Goal: Information Seeking & Learning: Find specific fact

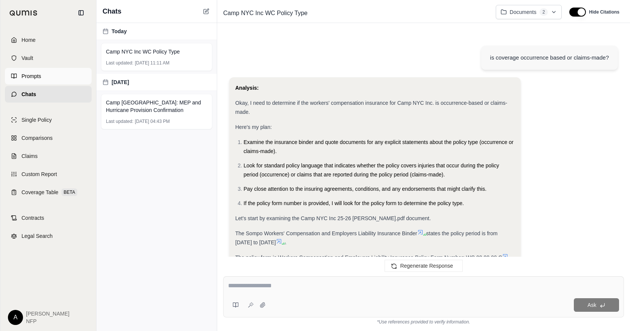
scroll to position [40, 0]
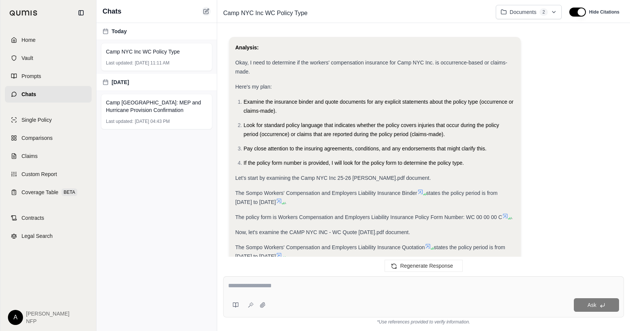
click at [202, 13] on button at bounding box center [206, 11] width 9 height 9
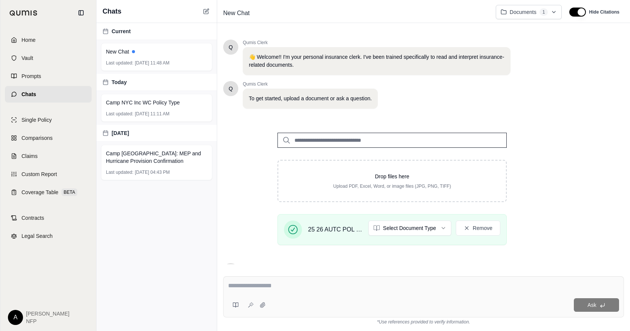
scroll to position [77, 0]
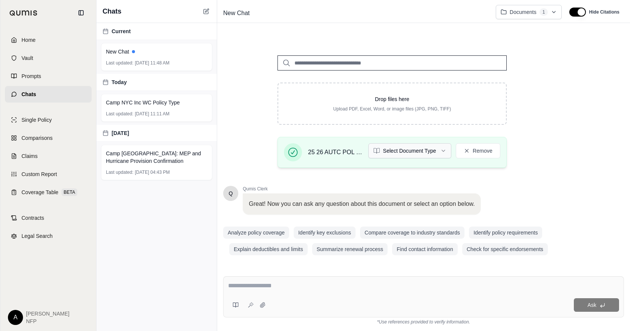
click at [408, 157] on html "Home Vault Prompts Chats Single Policy Comparisons Claims Custom Report Coverag…" at bounding box center [315, 165] width 630 height 331
click at [348, 288] on textarea at bounding box center [423, 285] width 391 height 9
type textarea "**********"
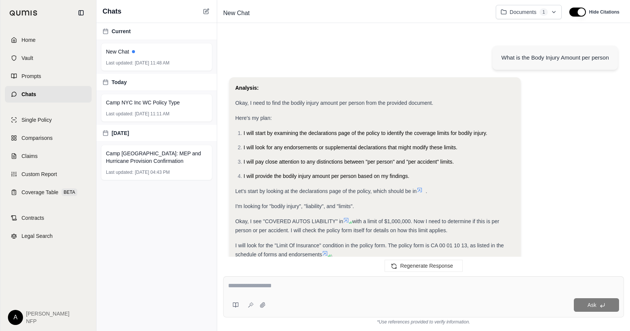
scroll to position [516, 0]
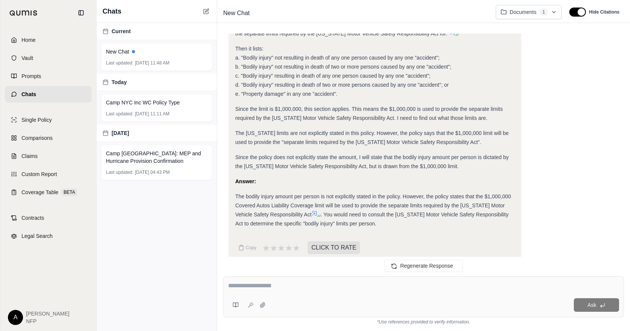
click at [493, 154] on span "Since the policy does not explicitly state the amount, I will state that the bo…" at bounding box center [371, 161] width 273 height 15
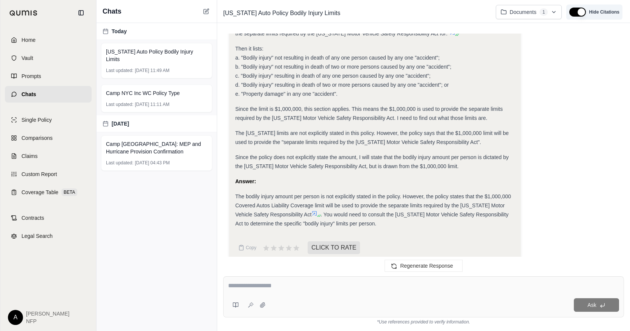
click at [581, 12] on button "button" at bounding box center [577, 12] width 17 height 9
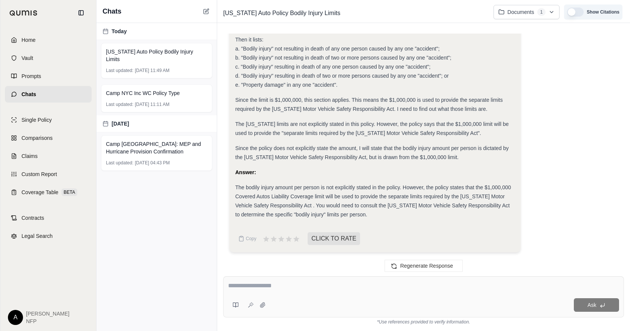
click at [573, 10] on button "button" at bounding box center [575, 12] width 17 height 9
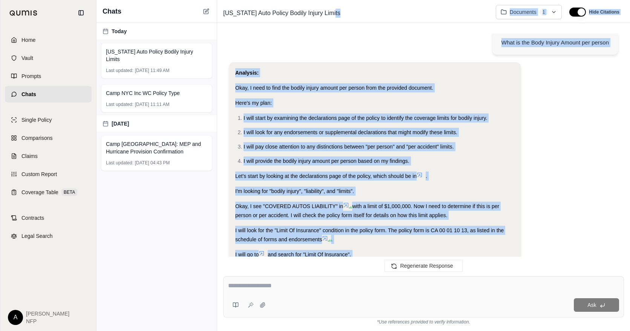
scroll to position [0, 0]
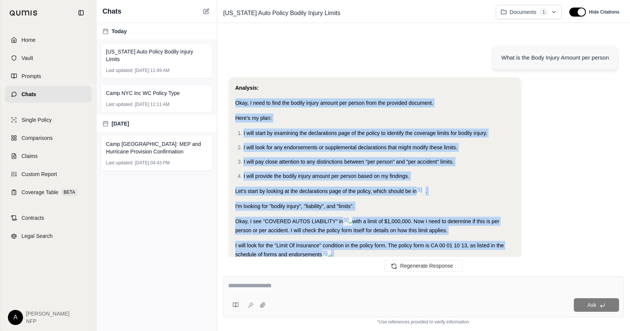
drag, startPoint x: 486, startPoint y: 173, endPoint x: 453, endPoint y: 87, distance: 92.5
drag, startPoint x: 453, startPoint y: 87, endPoint x: 437, endPoint y: 124, distance: 40.8
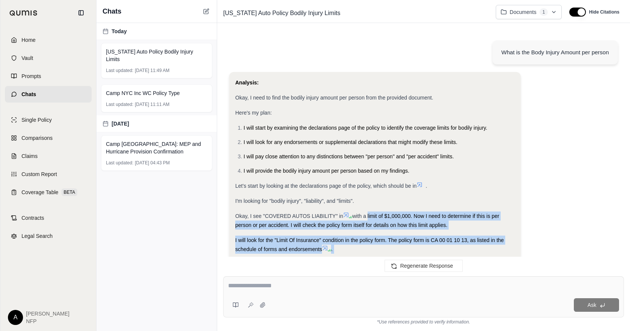
scroll to position [11, 0]
drag, startPoint x: 369, startPoint y: 211, endPoint x: 377, endPoint y: 257, distance: 47.1
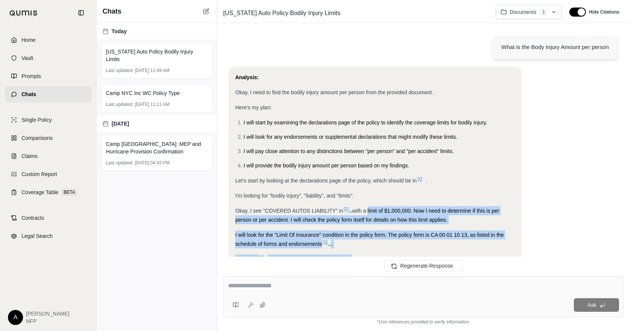
click at [377, 257] on div "What is the Body Injury Amount per person Analysis: Okay, I need to find the bo…" at bounding box center [423, 149] width 413 height 243
drag, startPoint x: 377, startPoint y: 257, endPoint x: 488, endPoint y: 229, distance: 114.4
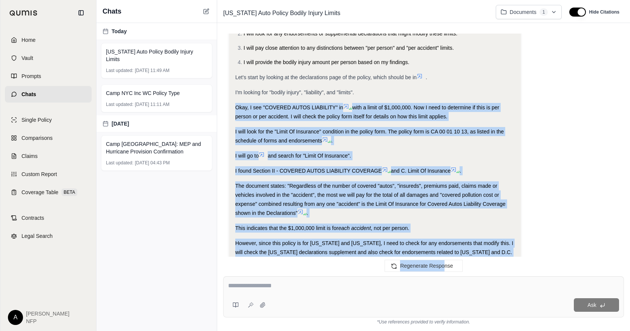
scroll to position [132, 0]
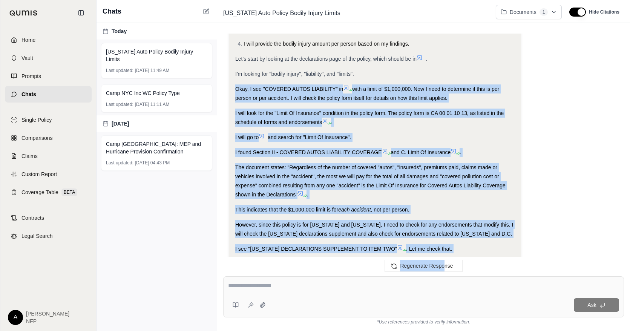
drag, startPoint x: 447, startPoint y: 199, endPoint x: 443, endPoint y: 259, distance: 60.4
click at [443, 259] on div "What is the Body Injury Amount per person Analysis: Okay, I need to find the bo…" at bounding box center [423, 149] width 413 height 243
drag, startPoint x: 443, startPoint y: 259, endPoint x: 427, endPoint y: 176, distance: 84.2
click at [427, 176] on span "The document states: "Regardless of the number of covered "autos", "insureds", …" at bounding box center [370, 180] width 270 height 33
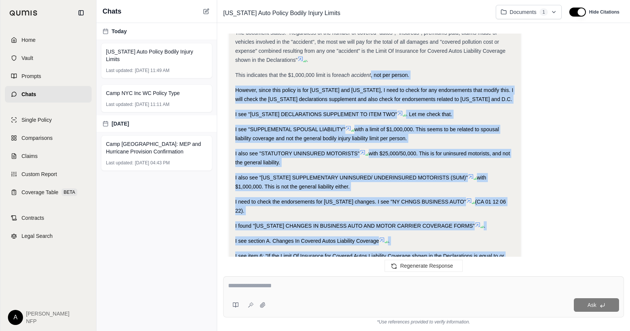
drag, startPoint x: 373, startPoint y: 208, endPoint x: 384, endPoint y: 261, distance: 54.0
click at [384, 261] on div "What is the Body Injury Amount per person Analysis: Okay, I need to find the bo…" at bounding box center [423, 149] width 413 height 243
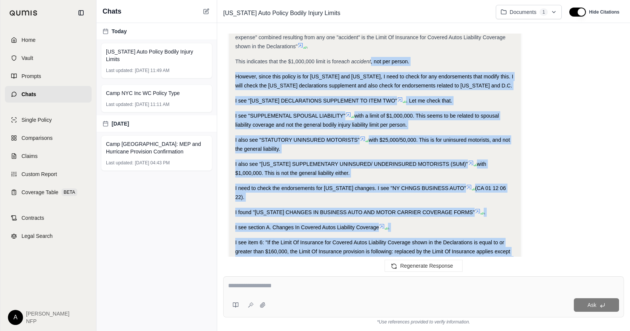
drag, startPoint x: 384, startPoint y: 261, endPoint x: 455, endPoint y: 173, distance: 112.9
click at [455, 173] on div "I also see "[US_STATE] SUPPLEMENTARY UNINSURED/ UNDERINSURED MOTORISTS (SUM)" w…" at bounding box center [374, 168] width 279 height 18
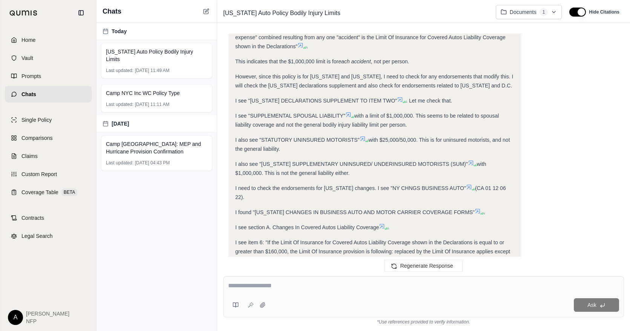
click at [254, 162] on span "I also see "[US_STATE] SUPPLEMENTARY UNINSURED/ UNDERINSURED MOTORISTS (SUM)"" at bounding box center [351, 164] width 233 height 6
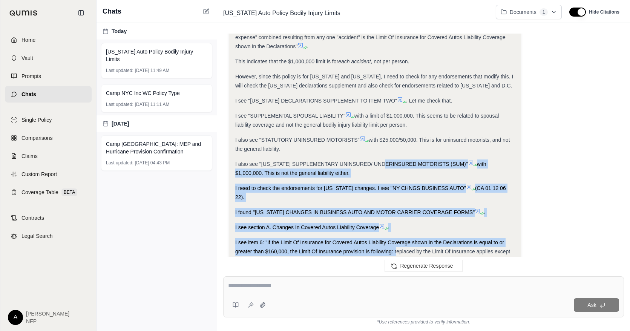
drag, startPoint x: 392, startPoint y: 160, endPoint x: 397, endPoint y: 245, distance: 84.9
click at [397, 245] on div "Analysis: Okay, I need to find the bodily injury amount per person from the pro…" at bounding box center [374, 133] width 279 height 661
drag, startPoint x: 397, startPoint y: 245, endPoint x: 427, endPoint y: 166, distance: 84.6
click at [422, 178] on div "Analysis: Okay, I need to find the bodily injury amount per person from the pro…" at bounding box center [374, 133] width 279 height 661
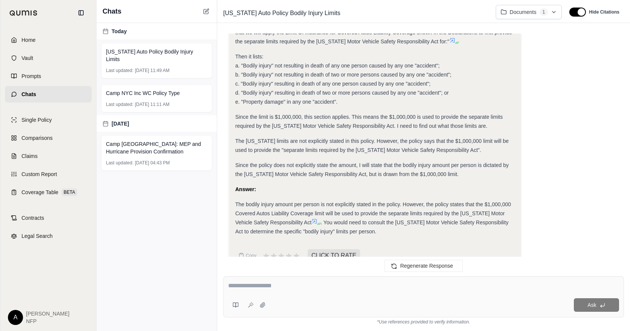
scroll to position [516, 0]
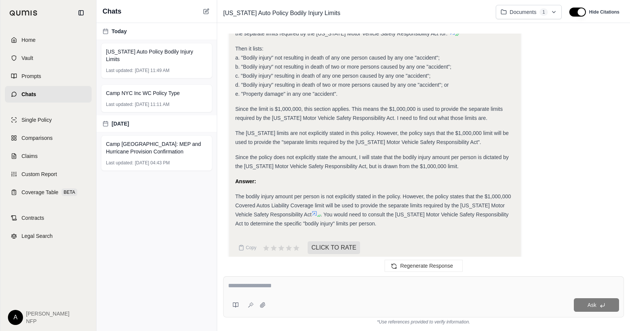
drag, startPoint x: 432, startPoint y: 149, endPoint x: 406, endPoint y: 251, distance: 105.0
drag, startPoint x: 406, startPoint y: 251, endPoint x: 369, endPoint y: 148, distance: 109.5
click at [369, 154] on span "Since the policy does not explicitly state the amount, I will state that the bo…" at bounding box center [371, 161] width 273 height 15
click at [315, 211] on icon at bounding box center [314, 213] width 5 height 5
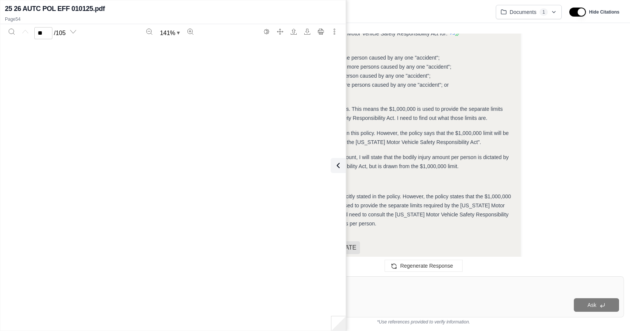
type input "**"
click at [407, 212] on span ". You would need to consult the [US_STATE] Motor Vehicle Safety Responsibility …" at bounding box center [371, 219] width 273 height 15
click at [340, 169] on icon at bounding box center [336, 165] width 9 height 9
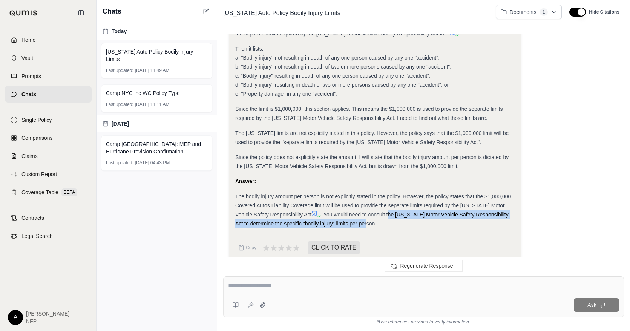
drag, startPoint x: 364, startPoint y: 214, endPoint x: 389, endPoint y: 205, distance: 26.1
click at [389, 212] on span ". You would need to consult the [US_STATE] Motor Vehicle Safety Responsibility …" at bounding box center [371, 219] width 273 height 15
copy span "he [US_STATE] Motor Vehicle Safety Responsibility Act to determine the specific…"
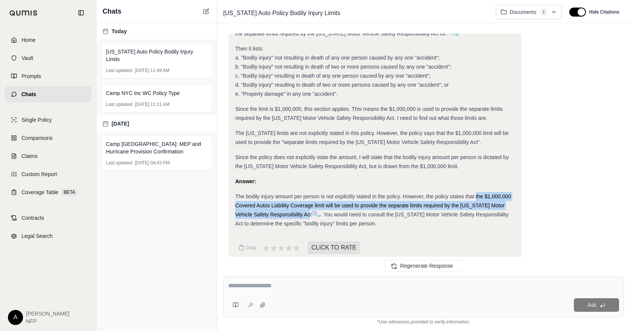
drag, startPoint x: 313, startPoint y: 204, endPoint x: 475, endPoint y: 185, distance: 163.6
click at [475, 193] on span "The bodily injury amount per person is not explicitly stated in the policy. How…" at bounding box center [373, 205] width 276 height 24
copy span "the $1,000,000 Covered Autos Liability Coverage limit will be used to provide t…"
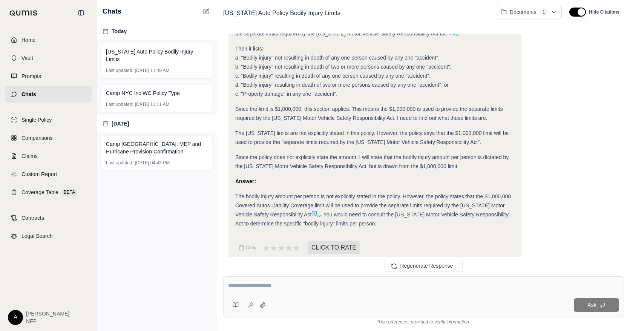
click at [315, 210] on icon at bounding box center [314, 213] width 6 height 6
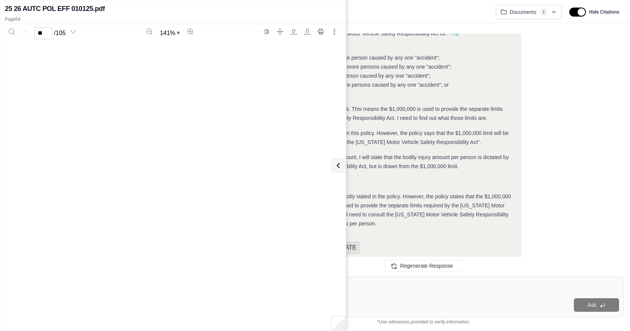
type input "**"
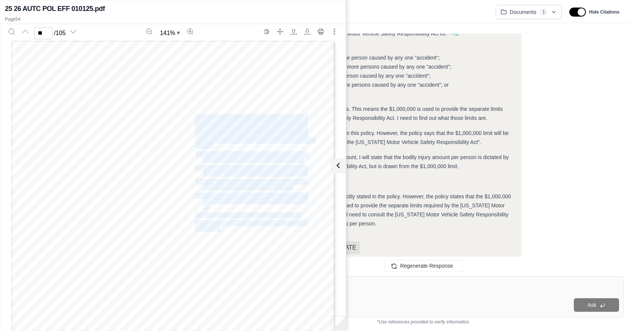
drag, startPoint x: 217, startPoint y: 230, endPoint x: 193, endPoint y: 115, distance: 117.1
click at [193, 115] on div "Page 2 of 8 © Insurance Services Office, Inc., 2022 CA 01 12 06 22 But this exc…" at bounding box center [173, 250] width 324 height 420
copy div "Limit Of Insurance applies except that we will apply the Limit Of Insurance for…"
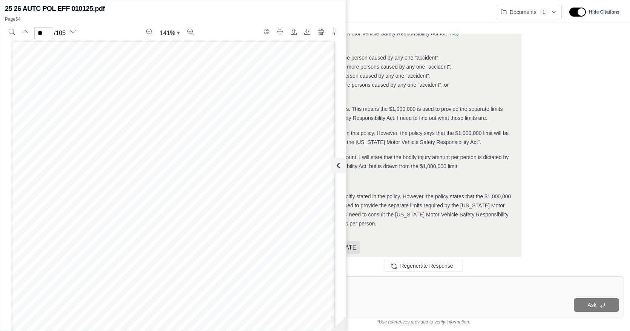
drag, startPoint x: 519, startPoint y: 107, endPoint x: 333, endPoint y: 122, distance: 186.0
click at [339, 168] on icon at bounding box center [338, 165] width 9 height 9
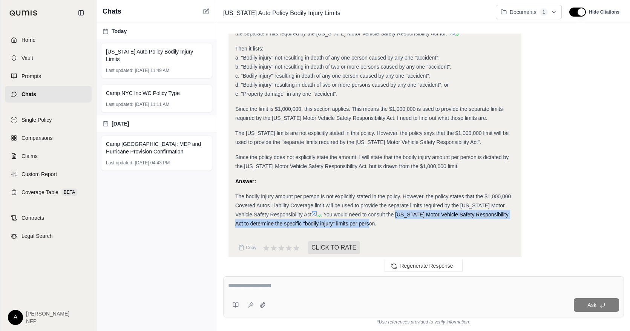
drag, startPoint x: 366, startPoint y: 216, endPoint x: 396, endPoint y: 207, distance: 31.3
click at [396, 212] on span ". You would need to consult the [US_STATE] Motor Vehicle Safety Responsibility …" at bounding box center [371, 219] width 273 height 15
copy span "[US_STATE] Motor Vehicle Safety Responsibility Act to determine the specific "b…"
